Goal: Task Accomplishment & Management: Complete application form

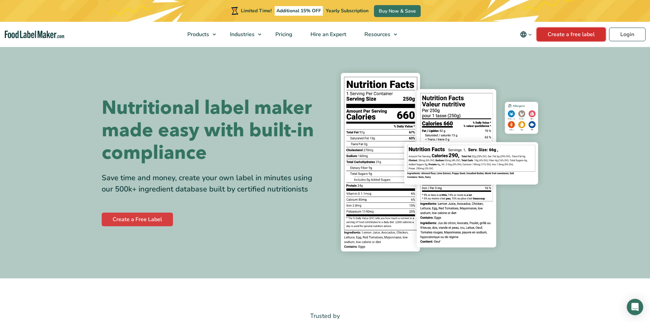
click at [555, 34] on link "Create a free label" at bounding box center [571, 35] width 69 height 14
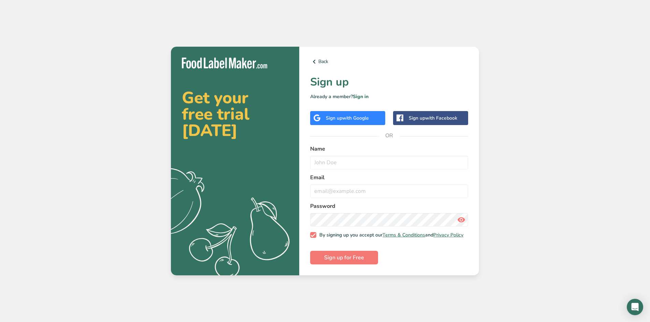
click at [359, 118] on span "with Google" at bounding box center [355, 118] width 27 height 6
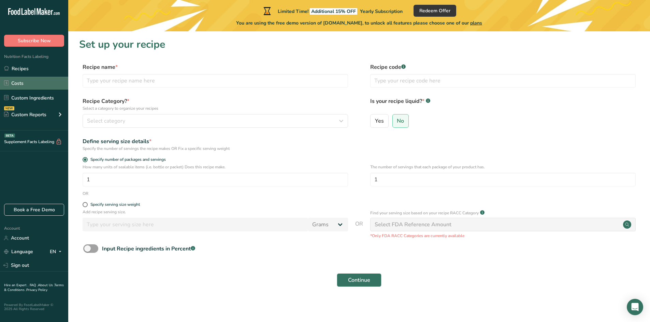
click at [26, 82] on link "Costs" at bounding box center [34, 83] width 68 height 13
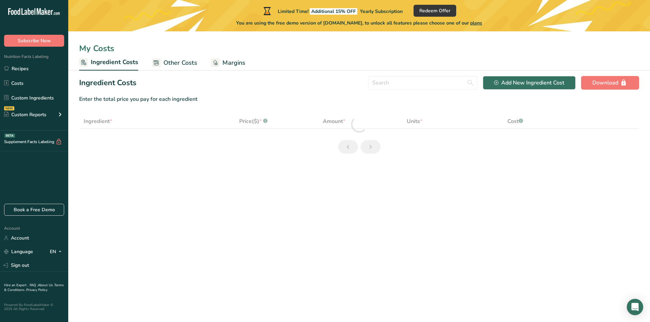
select select "1"
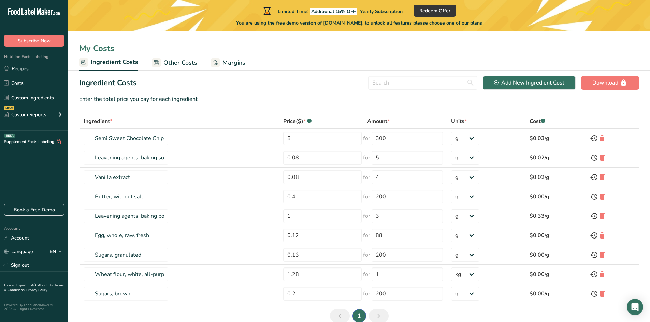
click at [180, 61] on span "Other Costs" at bounding box center [180, 62] width 34 height 9
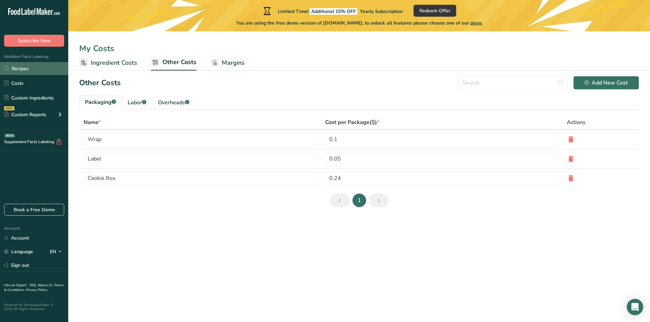
click at [26, 69] on link "Recipes" at bounding box center [34, 68] width 68 height 13
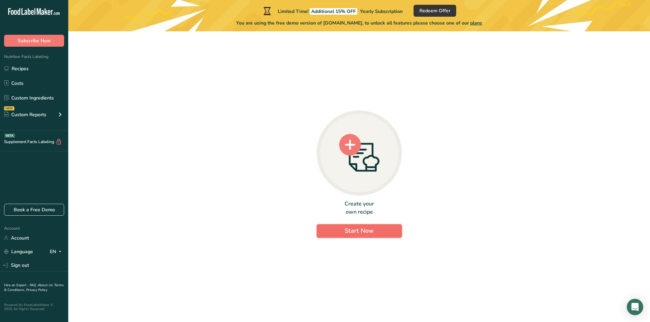
click at [365, 230] on span "Start Now" at bounding box center [359, 231] width 29 height 8
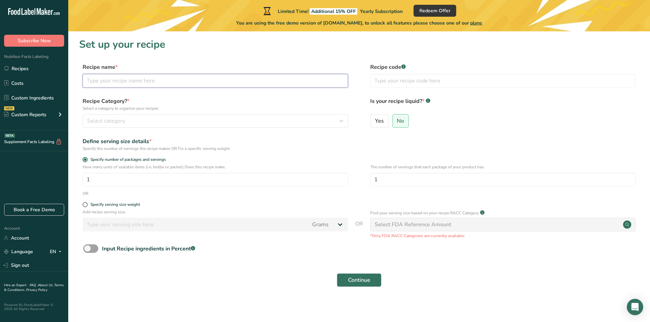
click at [108, 80] on input "text" at bounding box center [215, 81] width 265 height 14
type input "Bolo de Cenoura / Carrot Cake"
type input "0001"
click at [144, 121] on div "Select category" at bounding box center [213, 121] width 252 height 8
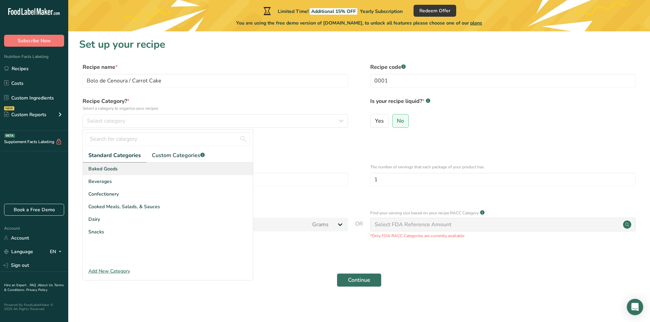
click at [111, 173] on div "Baked Goods" at bounding box center [168, 169] width 170 height 13
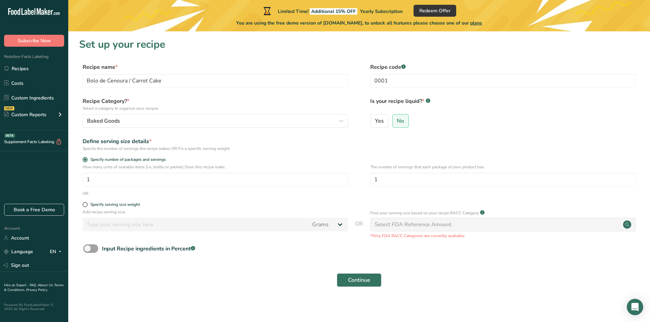
scroll to position [2, 0]
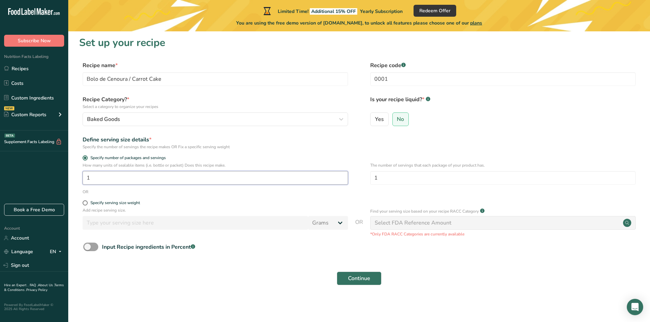
drag, startPoint x: 111, startPoint y: 177, endPoint x: 82, endPoint y: 183, distance: 29.8
click at [82, 183] on div "How many units of sealable items (i.e. bottle or packet) Does this recipe make.…" at bounding box center [359, 175] width 560 height 27
type input "8"
drag, startPoint x: 106, startPoint y: 180, endPoint x: 83, endPoint y: 184, distance: 23.9
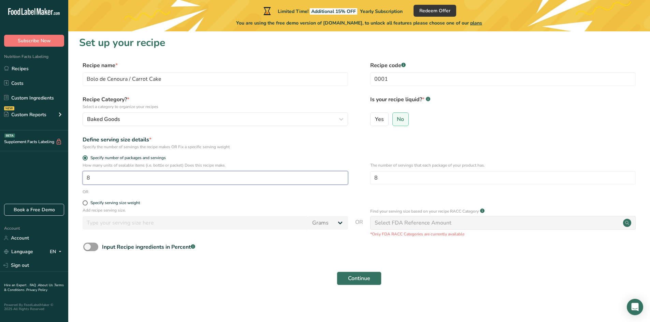
click at [83, 184] on input "8" at bounding box center [215, 178] width 265 height 14
type input "1"
click at [356, 279] on span "Continue" at bounding box center [359, 279] width 22 height 8
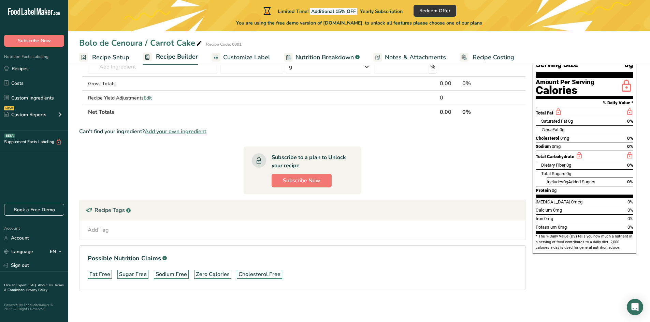
scroll to position [63, 0]
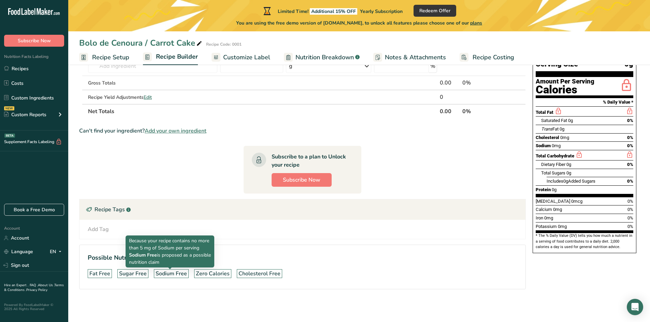
click at [171, 274] on div "Sodium Free" at bounding box center [171, 274] width 31 height 8
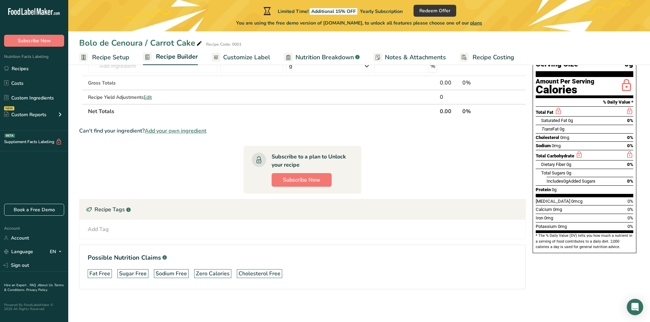
click at [167, 271] on div "Sodium Free" at bounding box center [171, 274] width 31 height 8
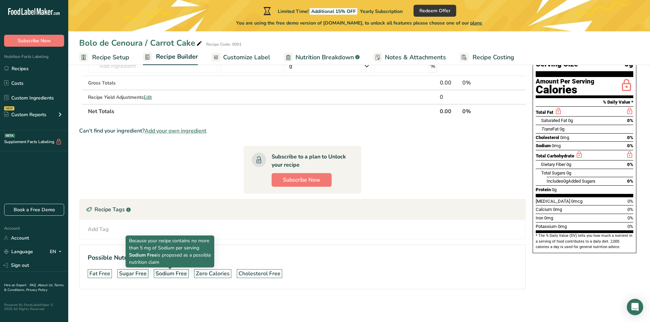
click at [167, 271] on div "Sodium Free" at bounding box center [171, 274] width 31 height 8
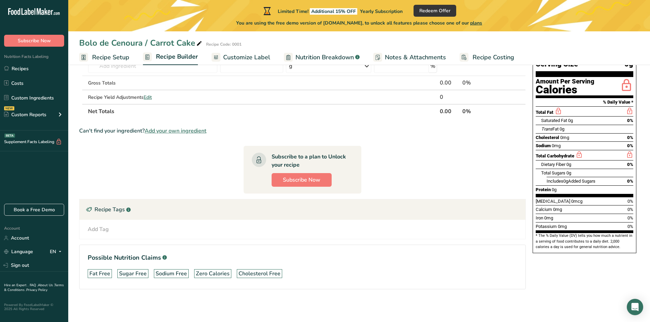
click at [167, 271] on div "Sodium Free" at bounding box center [171, 274] width 31 height 8
click at [97, 229] on div "Add Tag" at bounding box center [98, 230] width 21 height 8
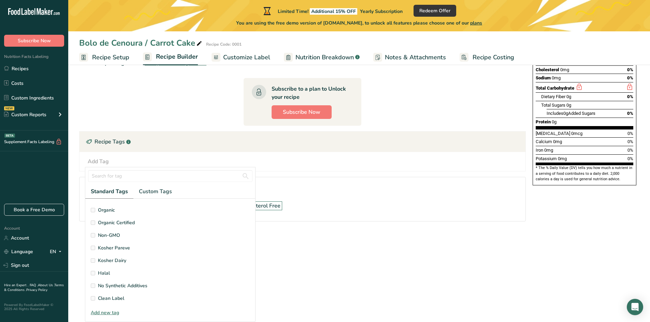
scroll to position [163, 0]
click at [112, 272] on span "Clean Label" at bounding box center [111, 272] width 26 height 7
click at [107, 261] on span "No Synthetic Additives" at bounding box center [122, 259] width 49 height 7
click at [149, 191] on span "Custom Tags" at bounding box center [155, 192] width 33 height 8
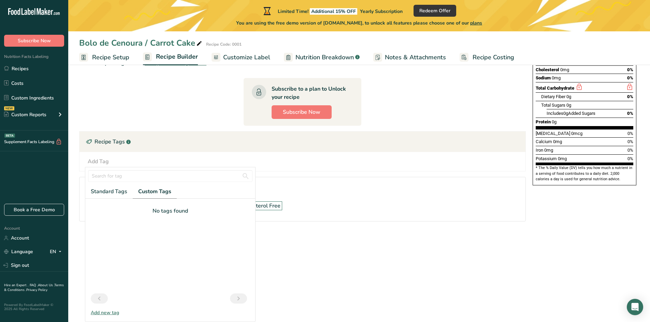
click at [305, 201] on div "Fat Free Sugar Free Sodium Free Zero Calories Cholesterol Free" at bounding box center [303, 206] width 430 height 14
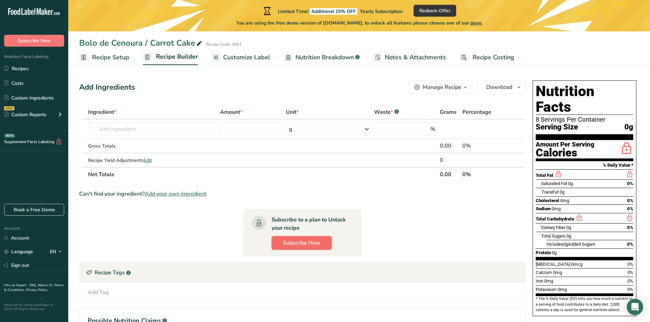
click at [292, 246] on span "Subscribe Now" at bounding box center [302, 243] width 38 height 8
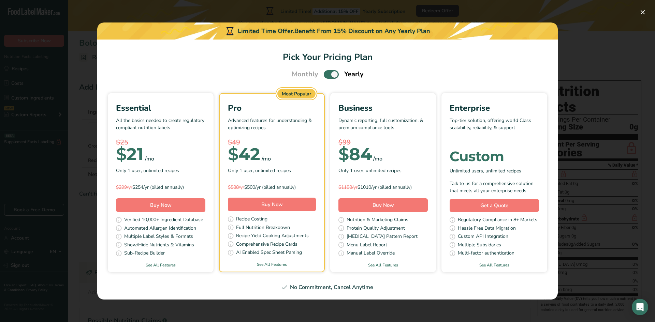
click at [330, 74] on span "Pick Your Pricing Plan Modal" at bounding box center [331, 74] width 15 height 9
click at [328, 74] on input "Pick Your Pricing Plan Modal" at bounding box center [326, 74] width 4 height 4
checkbox input "false"
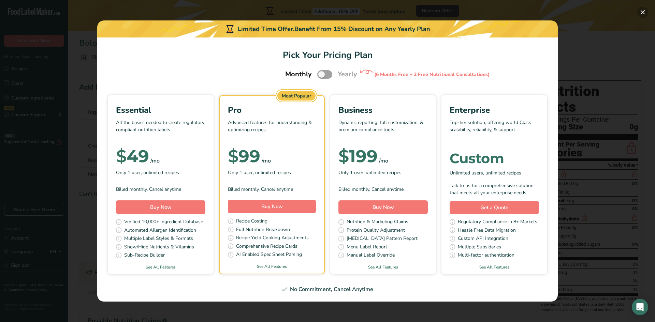
click at [640, 13] on button "Pick Your Pricing Plan Modal" at bounding box center [642, 12] width 11 height 11
